Goal: Contribute content

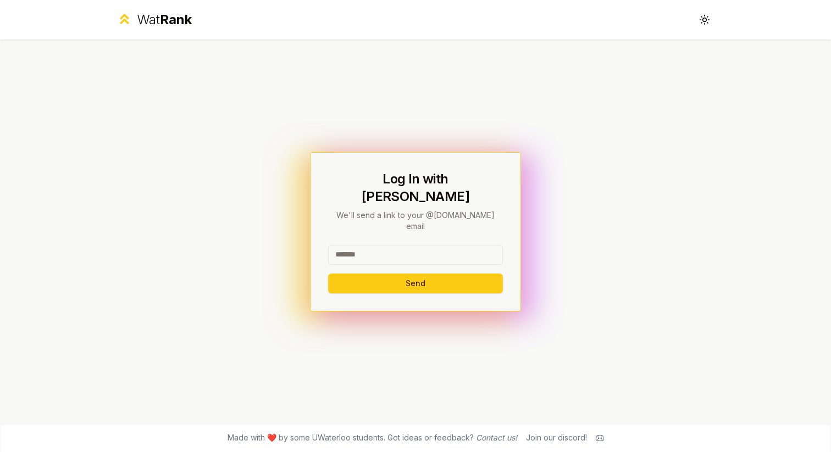
click at [360, 245] on input at bounding box center [415, 255] width 175 height 20
click at [355, 245] on input at bounding box center [415, 255] width 175 height 20
type input "*******"
click at [328, 274] on button "Send" at bounding box center [415, 284] width 175 height 20
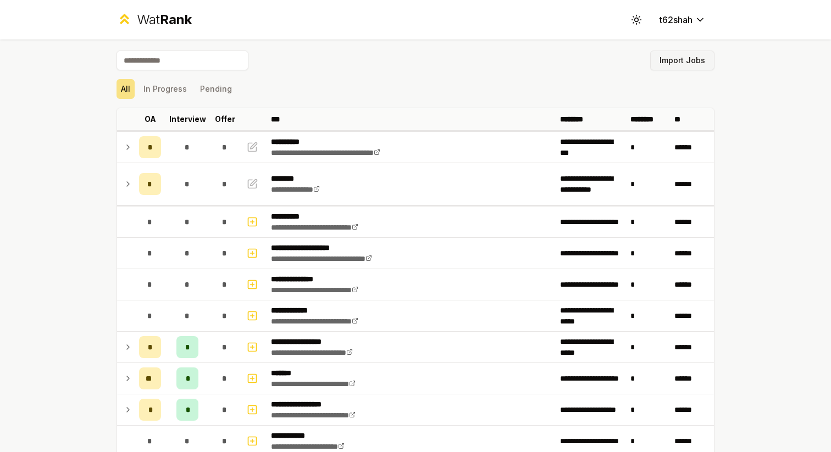
click at [666, 65] on button "Import Jobs" at bounding box center [682, 61] width 64 height 20
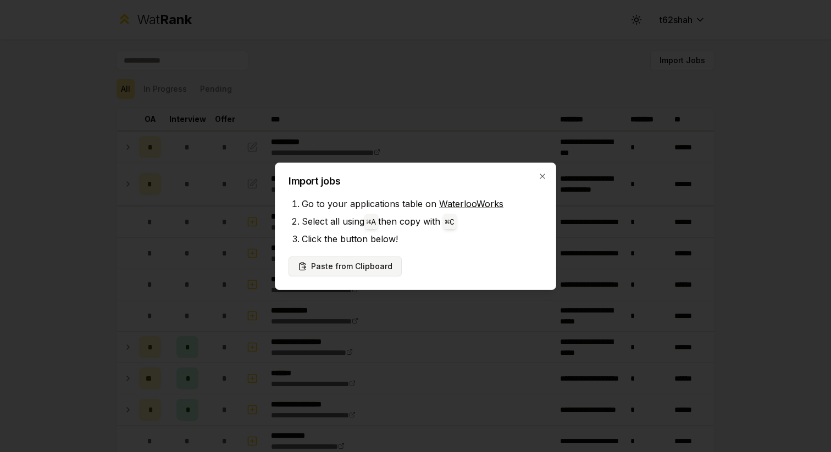
click at [361, 266] on button "Paste from Clipboard" at bounding box center [345, 267] width 113 height 20
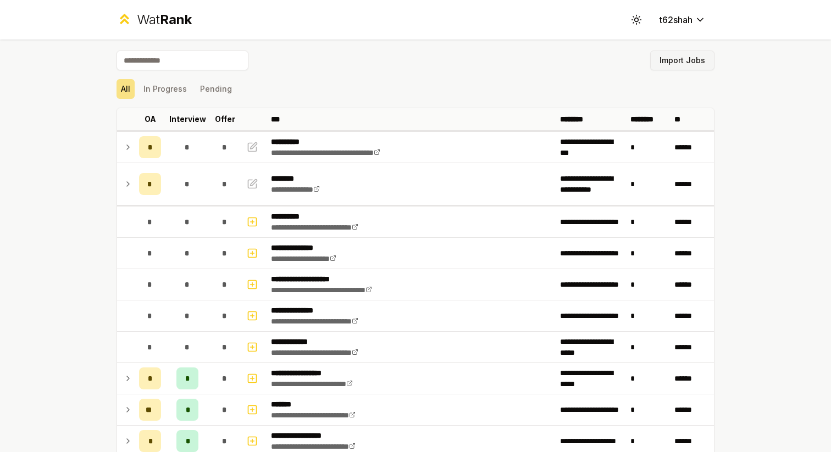
click at [669, 59] on button "Import Jobs" at bounding box center [682, 61] width 64 height 20
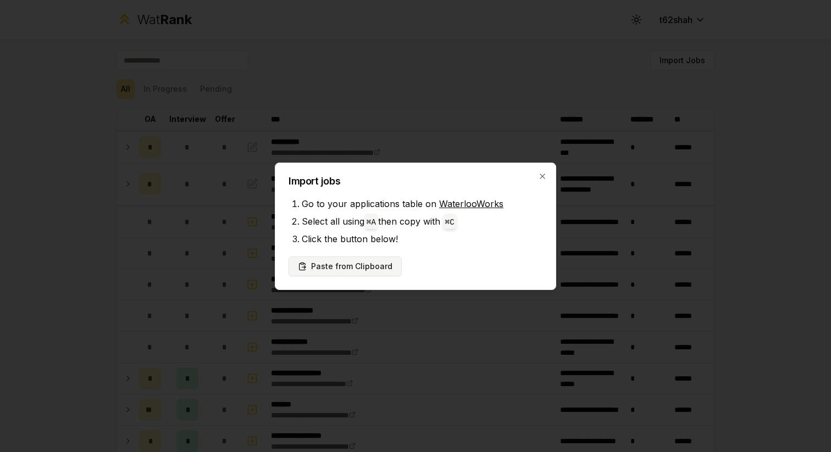
click at [377, 263] on button "Paste from Clipboard" at bounding box center [345, 267] width 113 height 20
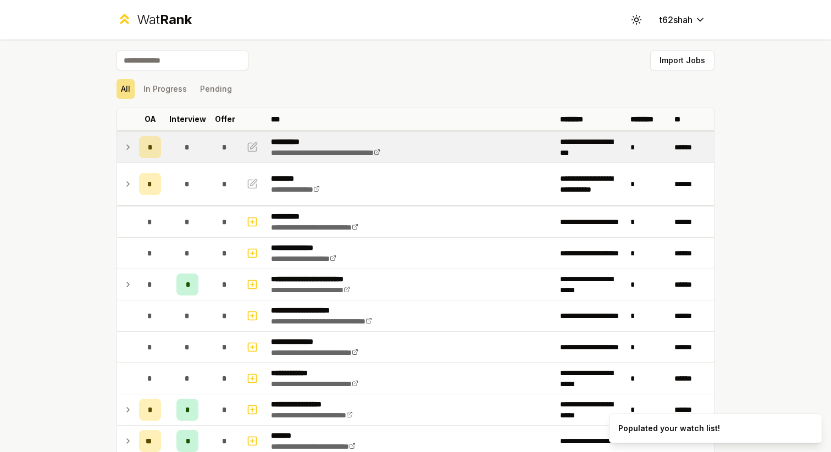
click at [130, 153] on icon at bounding box center [128, 147] width 9 height 13
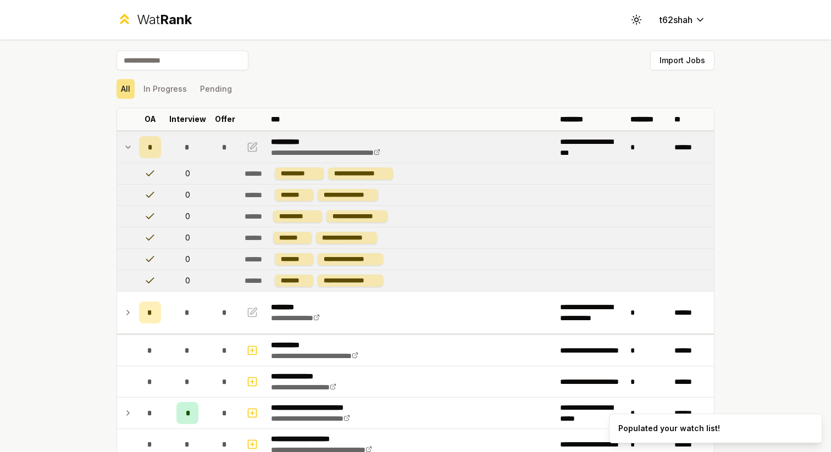
click at [128, 147] on icon at bounding box center [128, 147] width 4 height 2
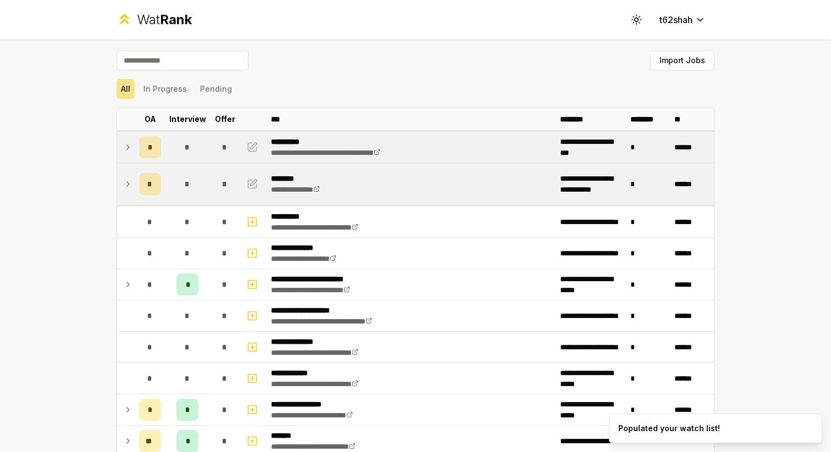
scroll to position [16, 0]
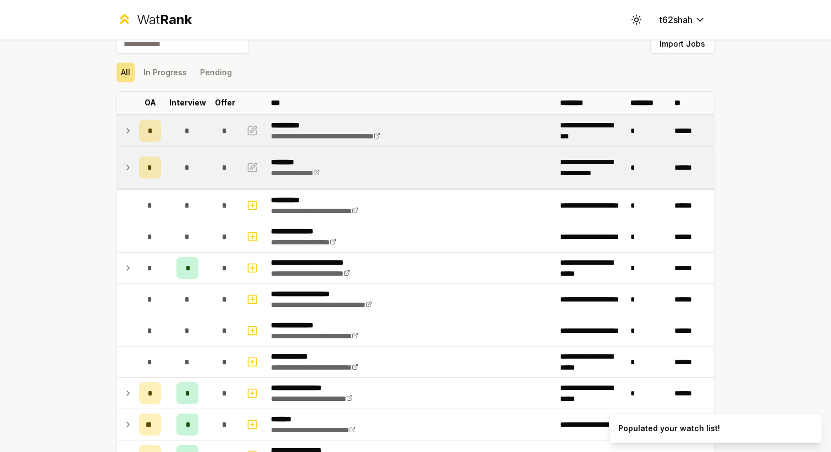
click at [119, 171] on td at bounding box center [126, 168] width 18 height 42
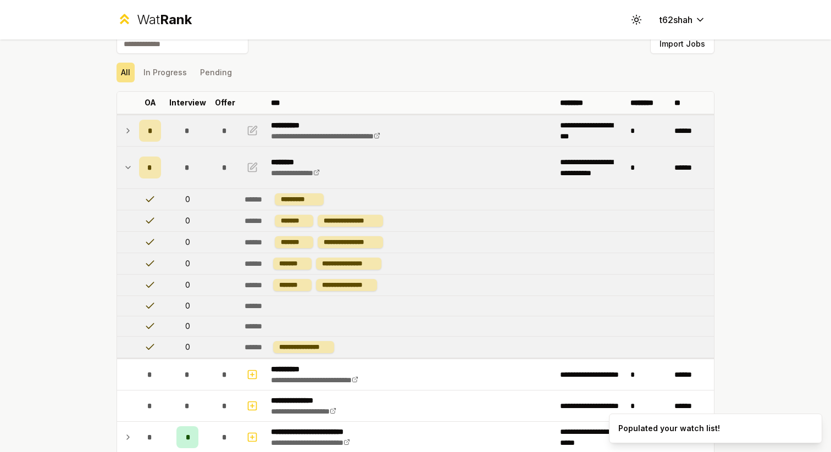
click at [127, 168] on icon at bounding box center [128, 168] width 4 height 2
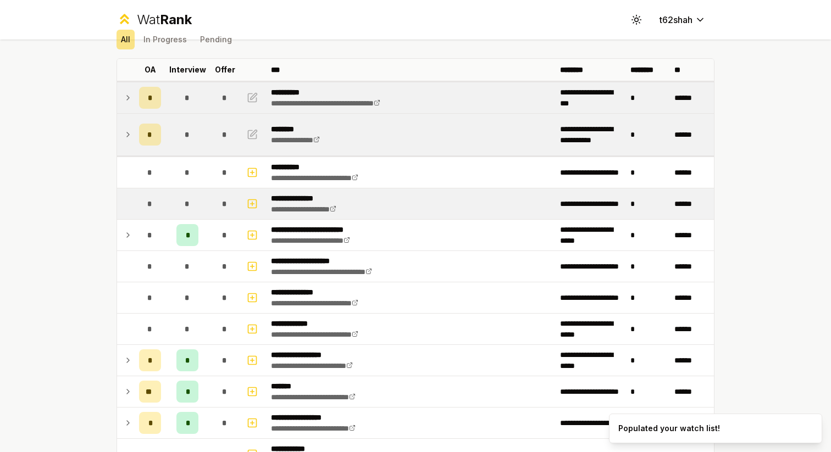
scroll to position [76, 0]
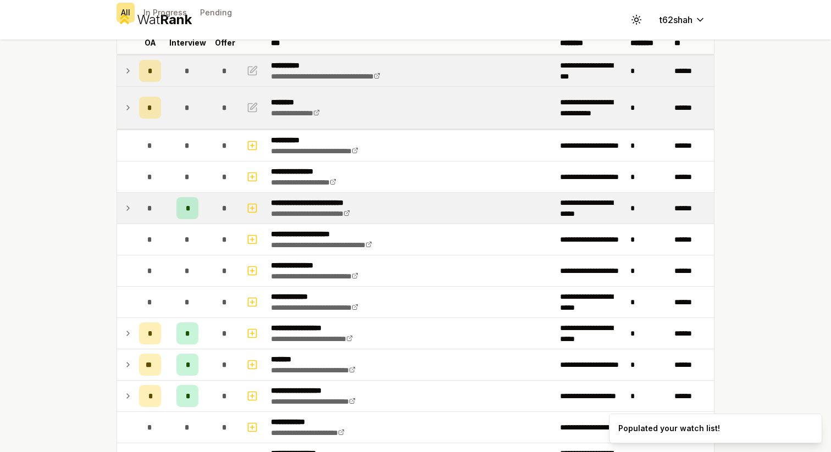
click at [140, 207] on div "*" at bounding box center [150, 208] width 22 height 22
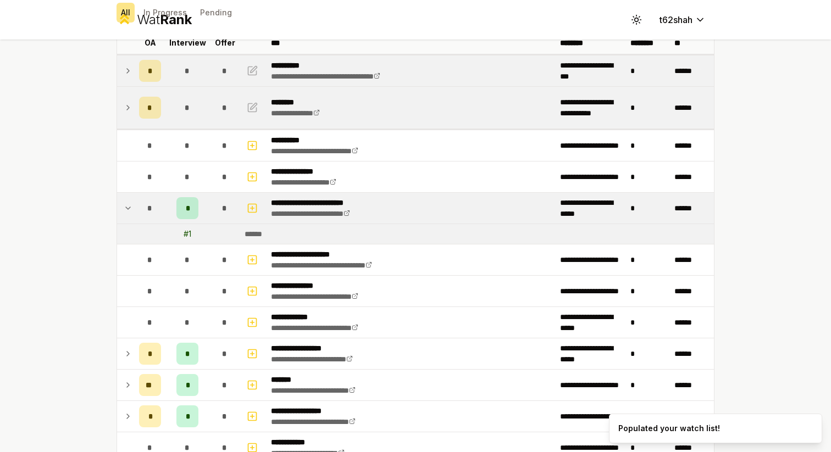
click at [244, 203] on td at bounding box center [253, 208] width 26 height 31
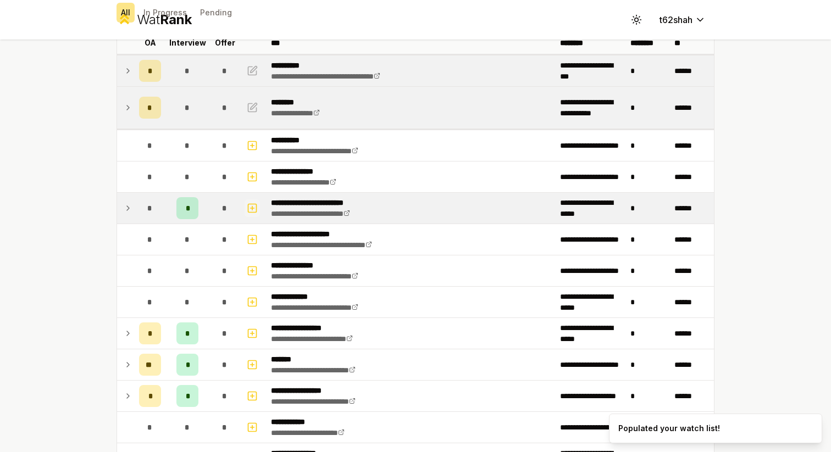
click at [247, 205] on icon "button" at bounding box center [252, 208] width 11 height 13
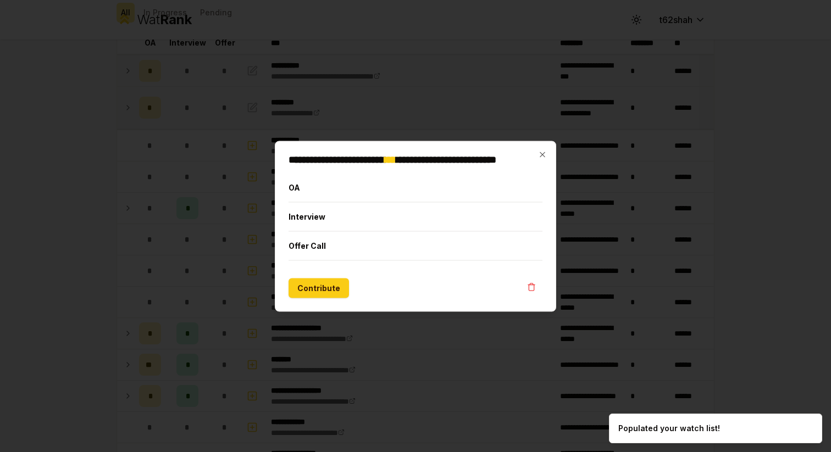
click at [201, 201] on div at bounding box center [415, 226] width 831 height 452
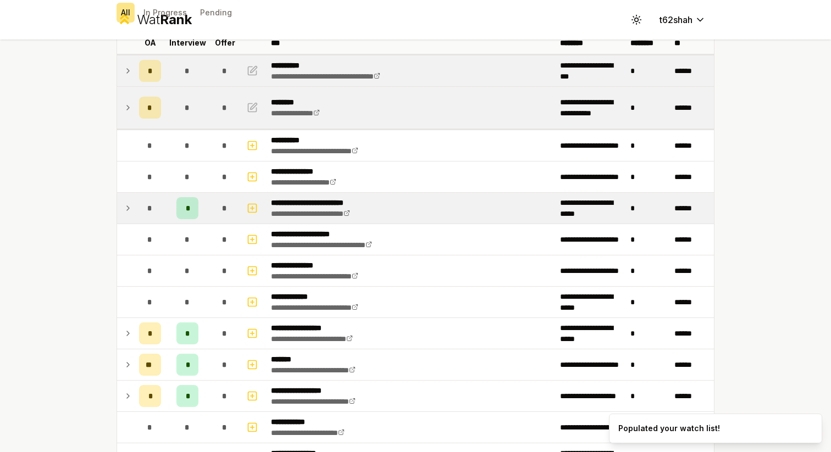
click at [124, 208] on icon at bounding box center [128, 208] width 9 height 13
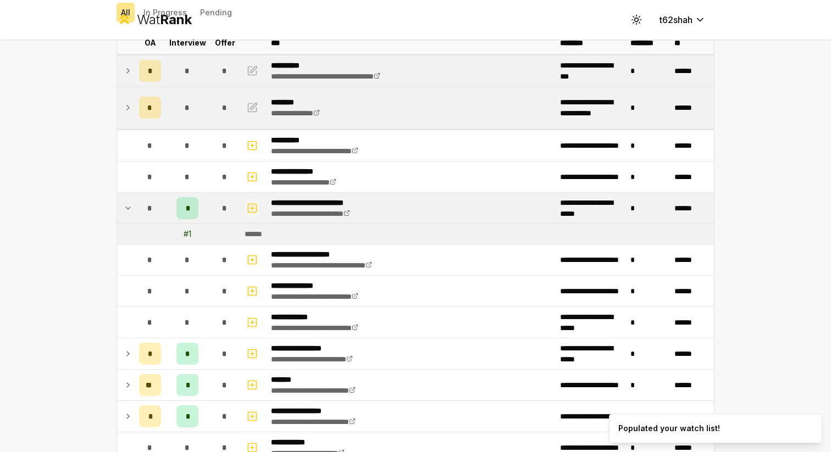
click at [254, 208] on icon "button" at bounding box center [252, 208] width 11 height 13
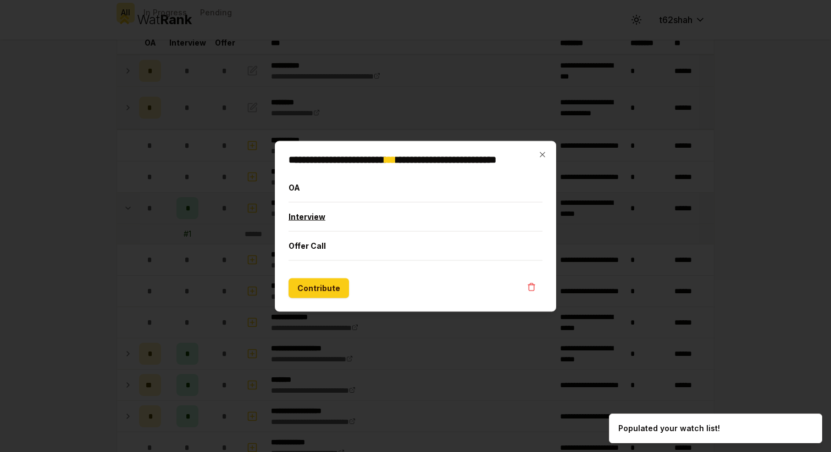
click at [311, 219] on button "Interview" at bounding box center [416, 216] width 254 height 29
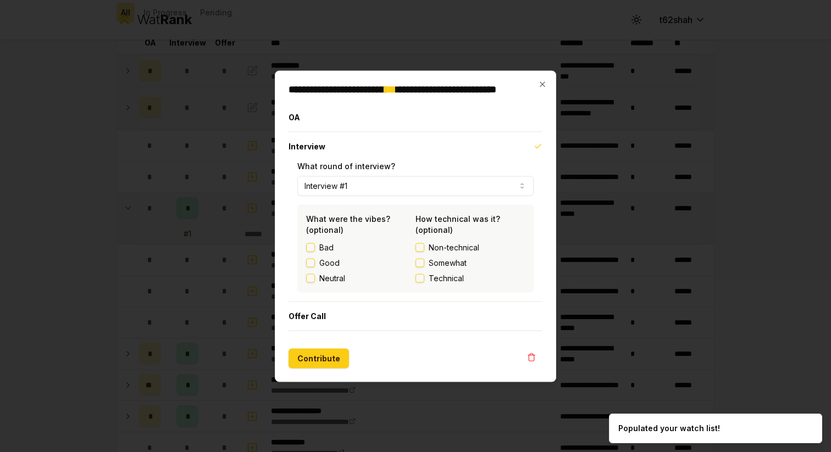
click at [420, 250] on button "Non-technical" at bounding box center [420, 247] width 9 height 9
click at [329, 263] on label "Good" at bounding box center [329, 262] width 20 height 11
click at [315, 263] on button "Good" at bounding box center [310, 262] width 9 height 9
click at [333, 361] on button "Contribute" at bounding box center [319, 359] width 60 height 20
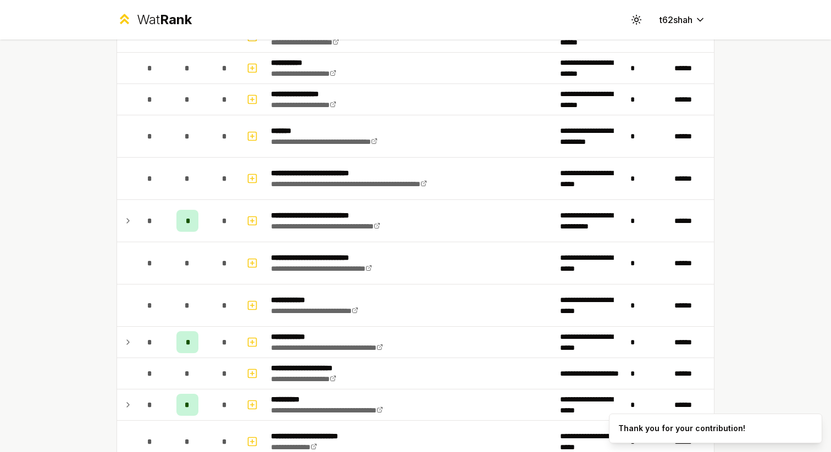
scroll to position [1143, 0]
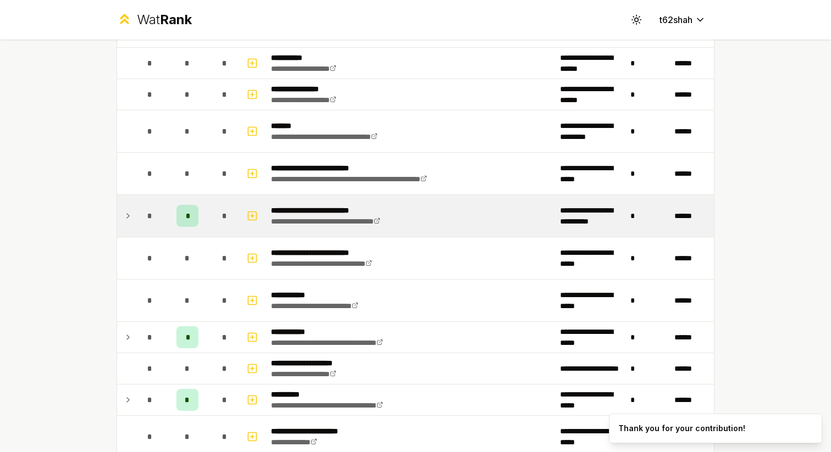
click at [136, 215] on td "*" at bounding box center [150, 216] width 31 height 42
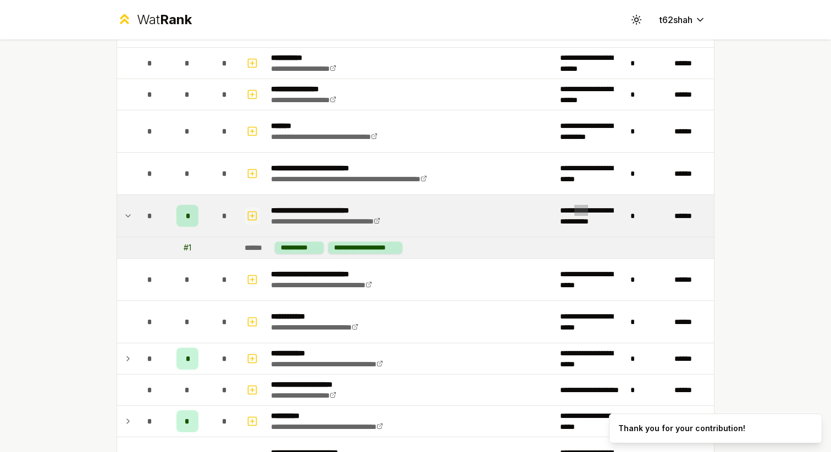
click at [255, 209] on icon "button" at bounding box center [252, 215] width 11 height 13
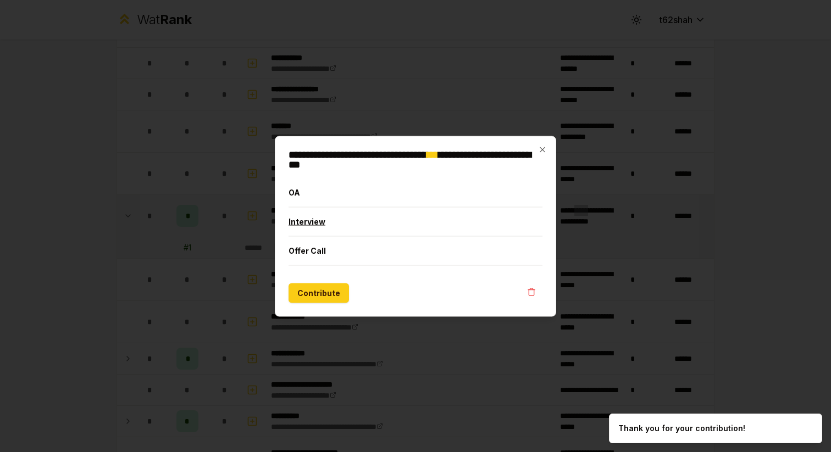
click at [316, 220] on button "Interview" at bounding box center [416, 221] width 254 height 29
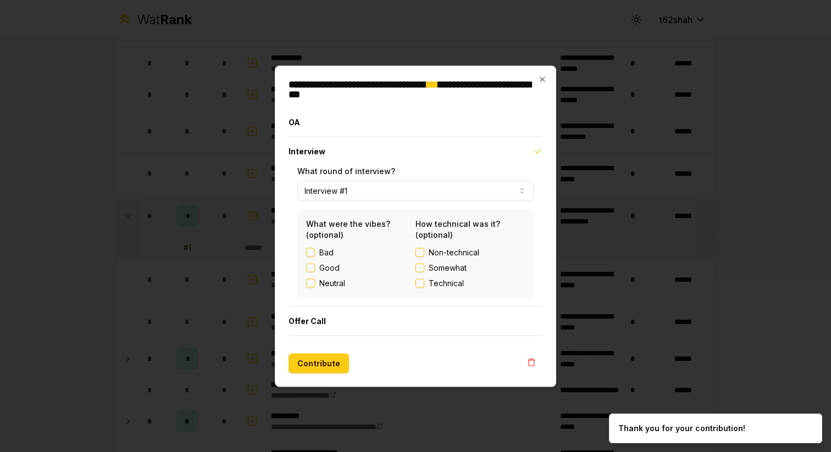
click at [324, 262] on label "Good" at bounding box center [329, 267] width 20 height 11
click at [315, 263] on button "Good" at bounding box center [310, 267] width 9 height 9
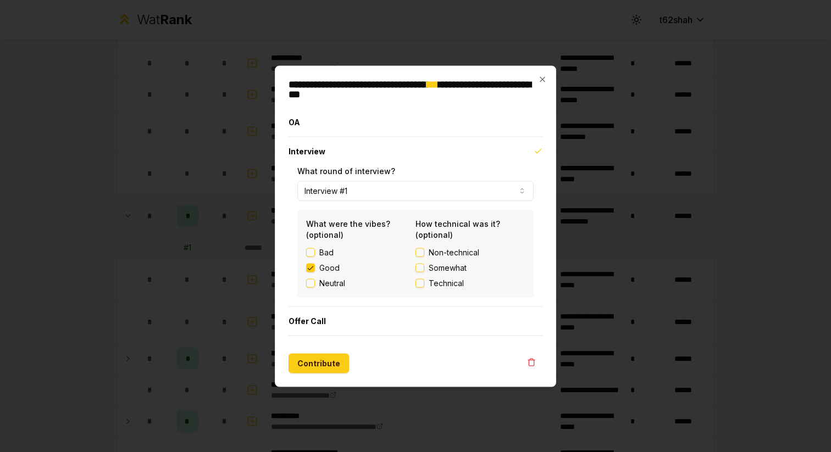
click at [429, 279] on span "Technical" at bounding box center [446, 283] width 35 height 11
click at [424, 279] on button "Technical" at bounding box center [420, 283] width 9 height 9
click at [310, 362] on button "Contribute" at bounding box center [319, 364] width 60 height 20
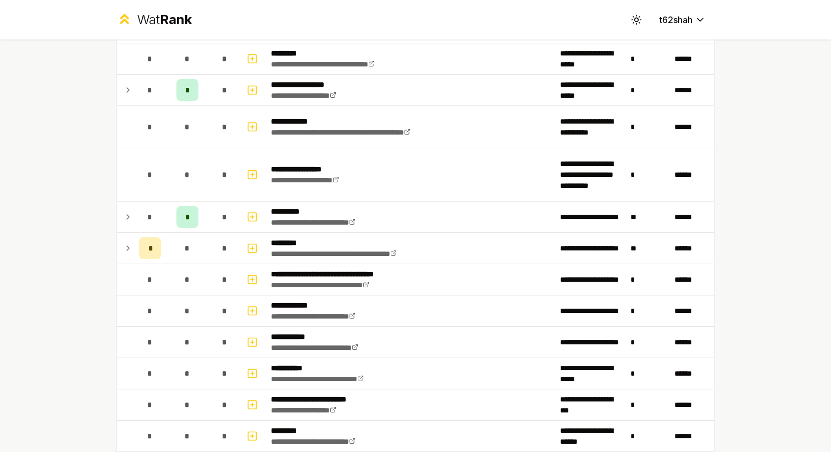
scroll to position [1942, 0]
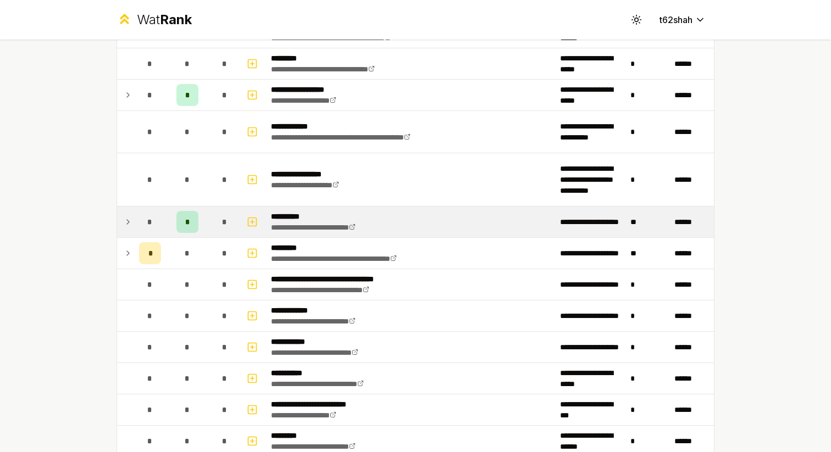
click at [130, 227] on icon at bounding box center [128, 222] width 9 height 13
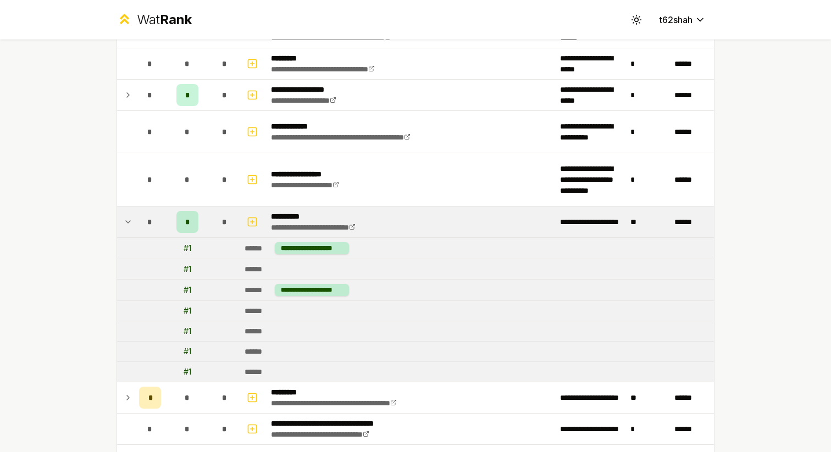
click at [130, 225] on icon at bounding box center [128, 222] width 9 height 13
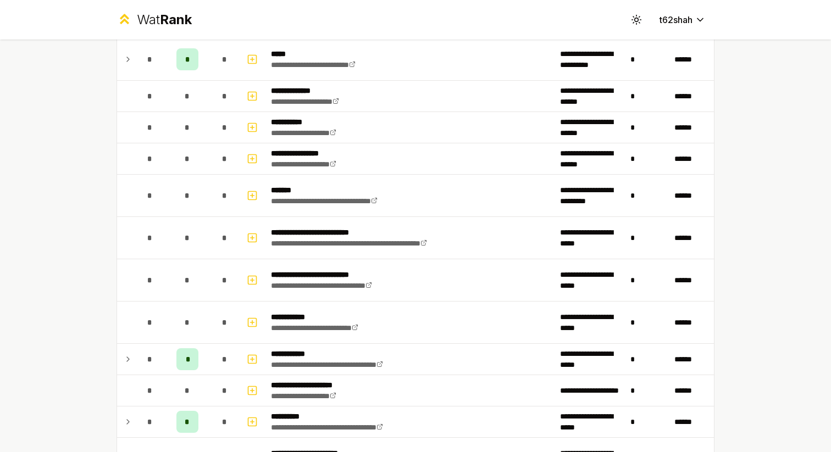
scroll to position [838, 0]
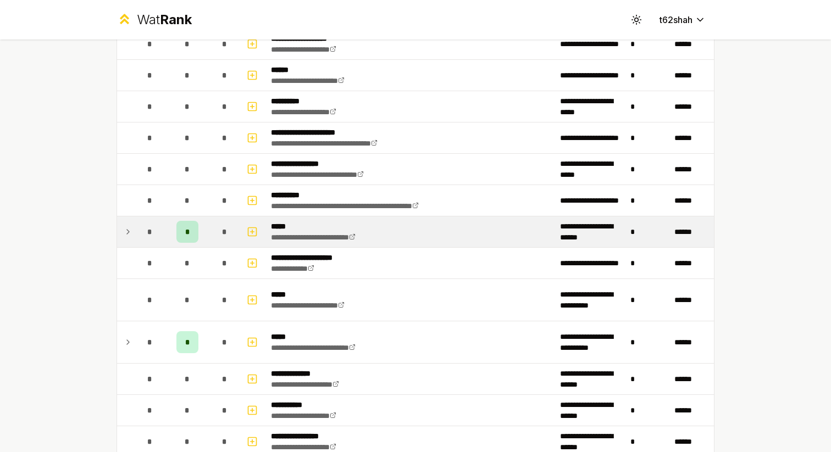
click at [130, 232] on icon at bounding box center [128, 231] width 9 height 13
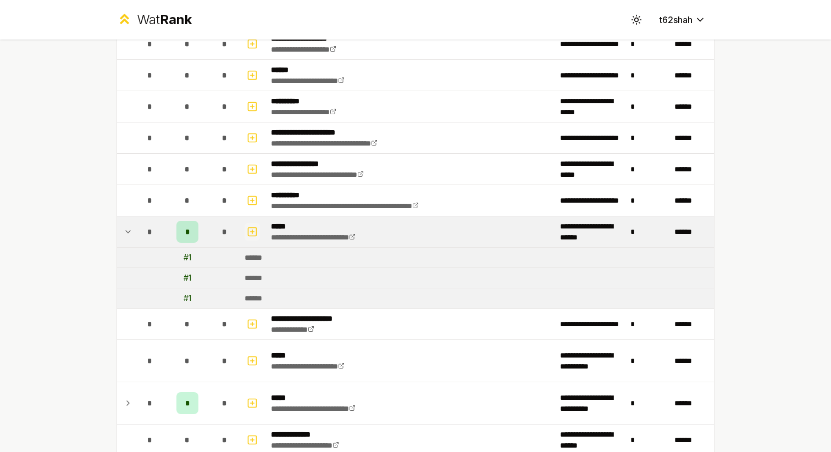
click at [253, 228] on rect "button" at bounding box center [253, 232] width 8 height 8
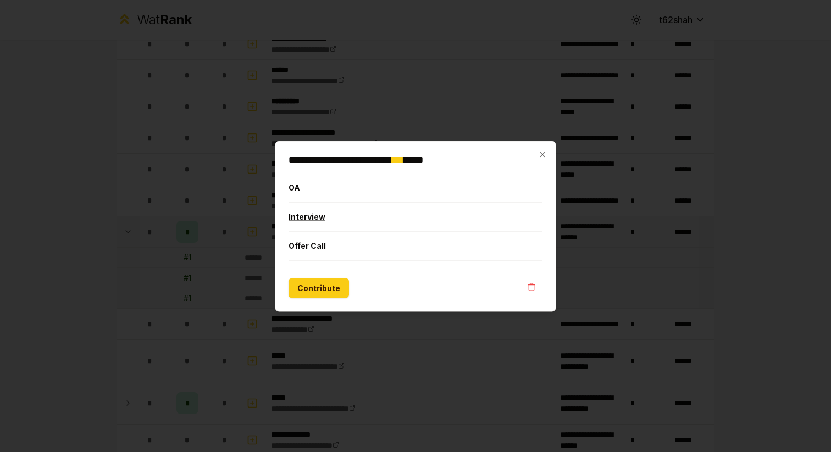
click at [297, 217] on button "Interview" at bounding box center [416, 216] width 254 height 29
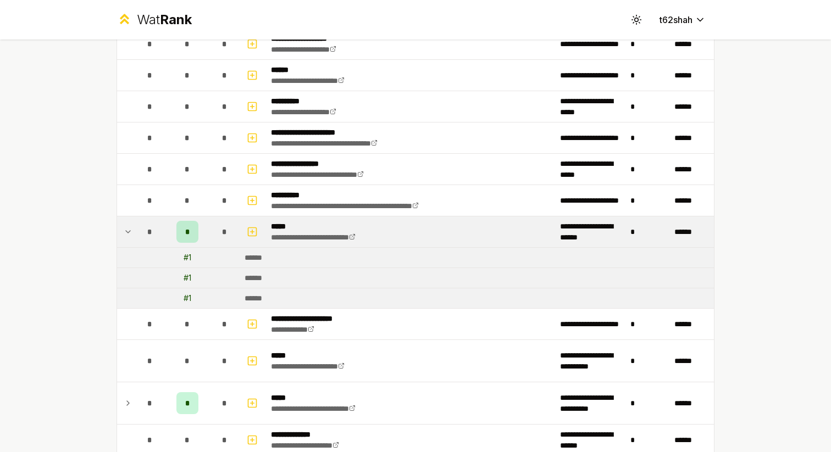
click at [202, 255] on td "# 1" at bounding box center [187, 258] width 44 height 20
click at [185, 256] on div "# 1" at bounding box center [188, 257] width 8 height 11
click at [252, 229] on icon "button" at bounding box center [252, 231] width 11 height 13
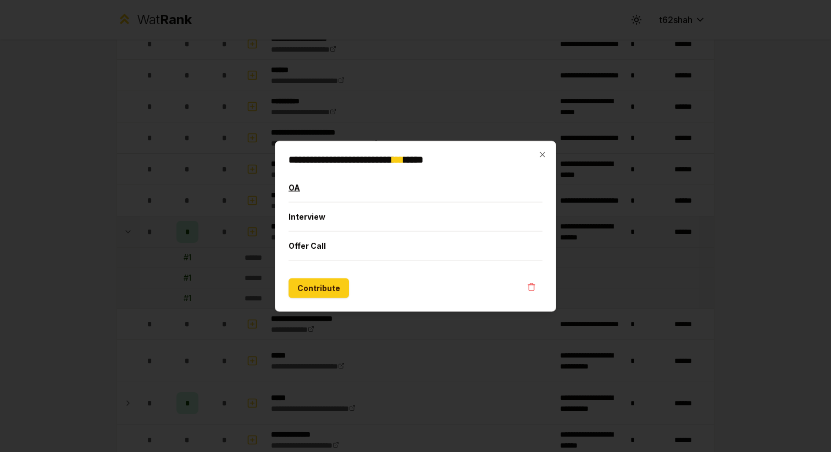
click at [310, 181] on button "OA" at bounding box center [416, 187] width 254 height 29
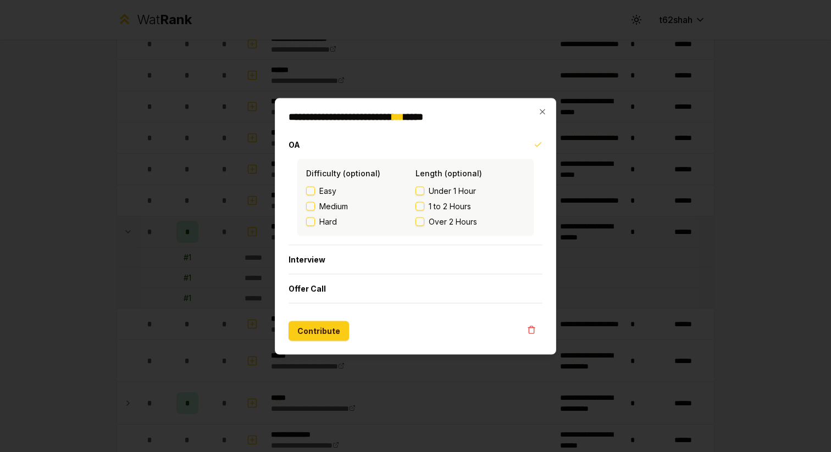
click at [430, 188] on span "Under 1 Hour" at bounding box center [452, 190] width 47 height 11
click at [424, 188] on button "Under 1 Hour" at bounding box center [420, 190] width 9 height 9
click at [418, 186] on button "Under 1 Hour" at bounding box center [420, 190] width 9 height 9
click at [295, 264] on button "Interview" at bounding box center [416, 259] width 254 height 29
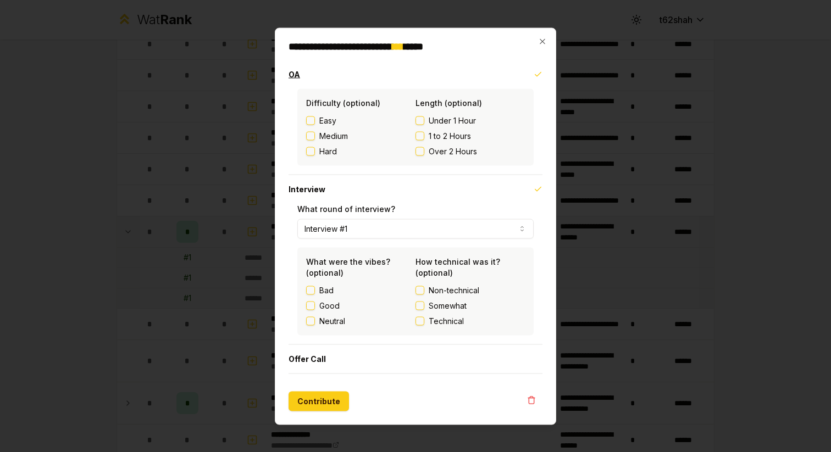
click at [294, 70] on button "OA" at bounding box center [416, 74] width 254 height 29
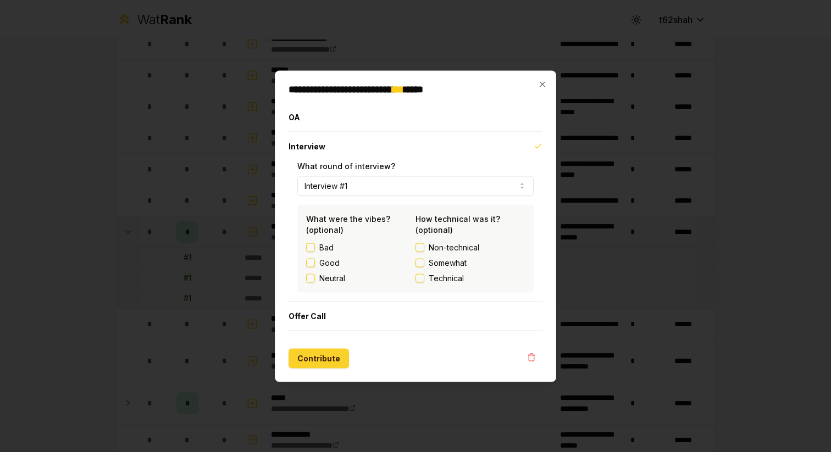
click at [308, 349] on button "Contribute" at bounding box center [319, 359] width 60 height 20
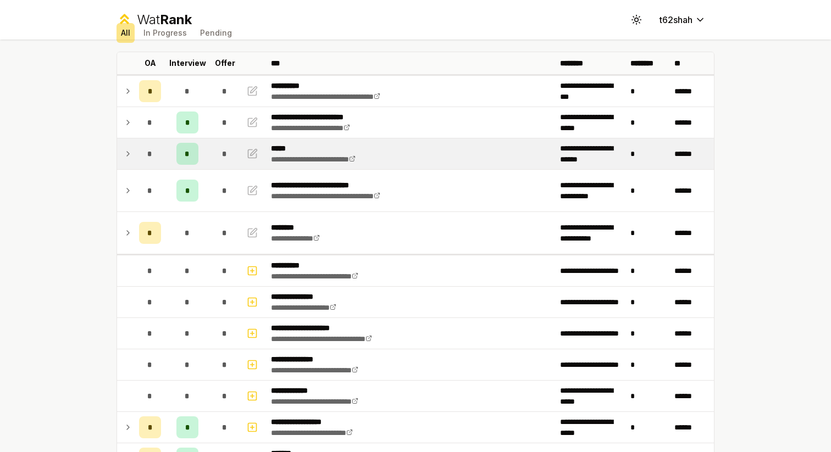
scroll to position [52, 0]
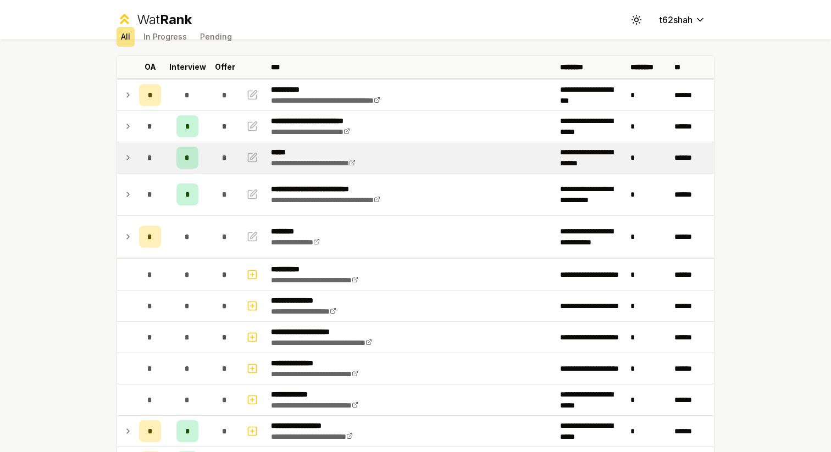
click at [128, 159] on icon at bounding box center [128, 157] width 9 height 13
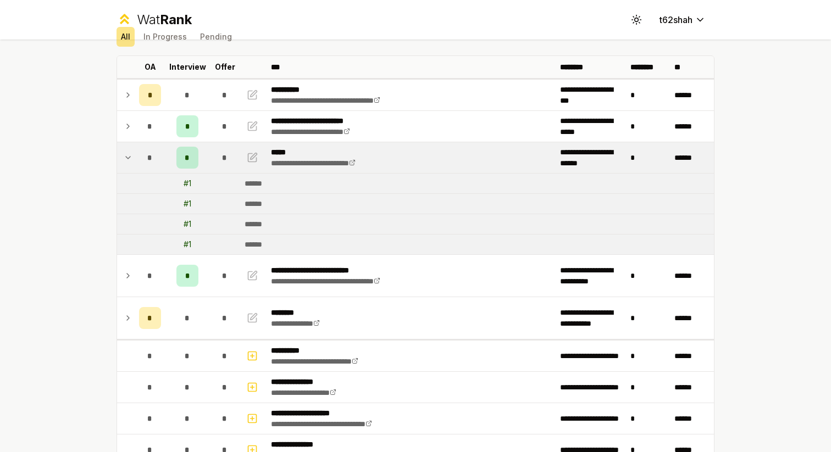
click at [128, 159] on icon at bounding box center [128, 157] width 9 height 13
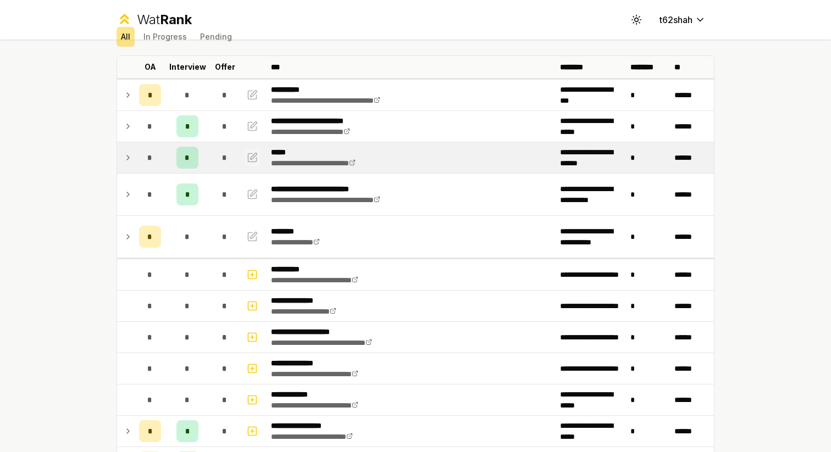
click at [254, 155] on icon "button" at bounding box center [252, 157] width 11 height 13
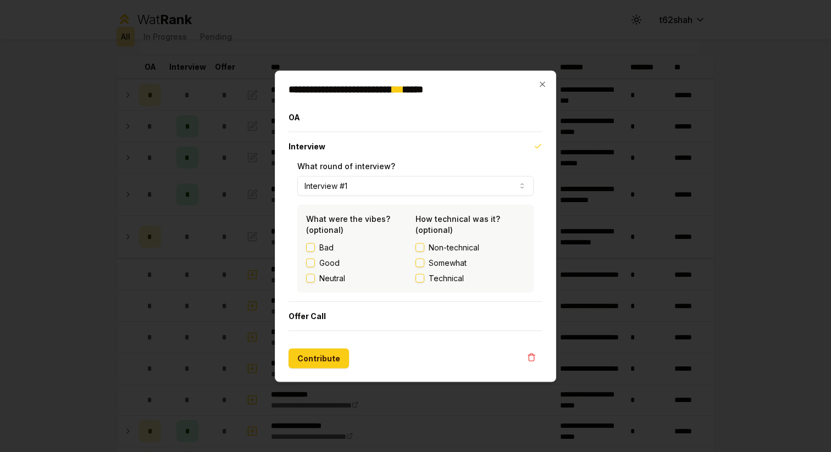
click at [243, 185] on div at bounding box center [415, 226] width 831 height 452
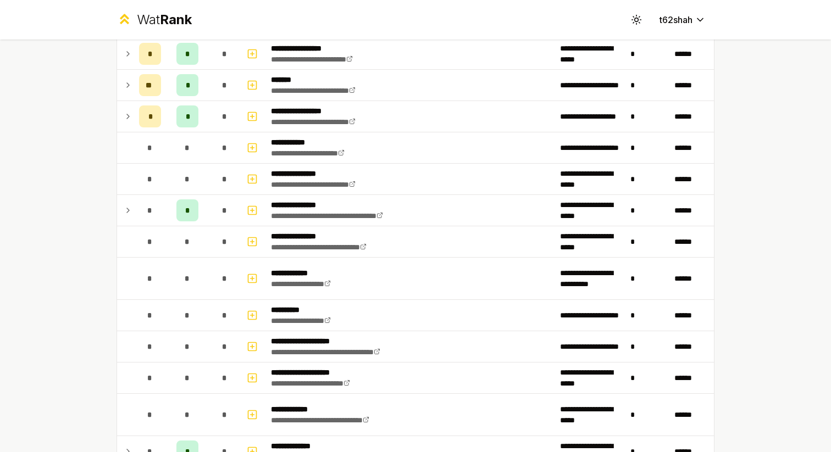
scroll to position [564, 0]
